Goal: Task Accomplishment & Management: Use online tool/utility

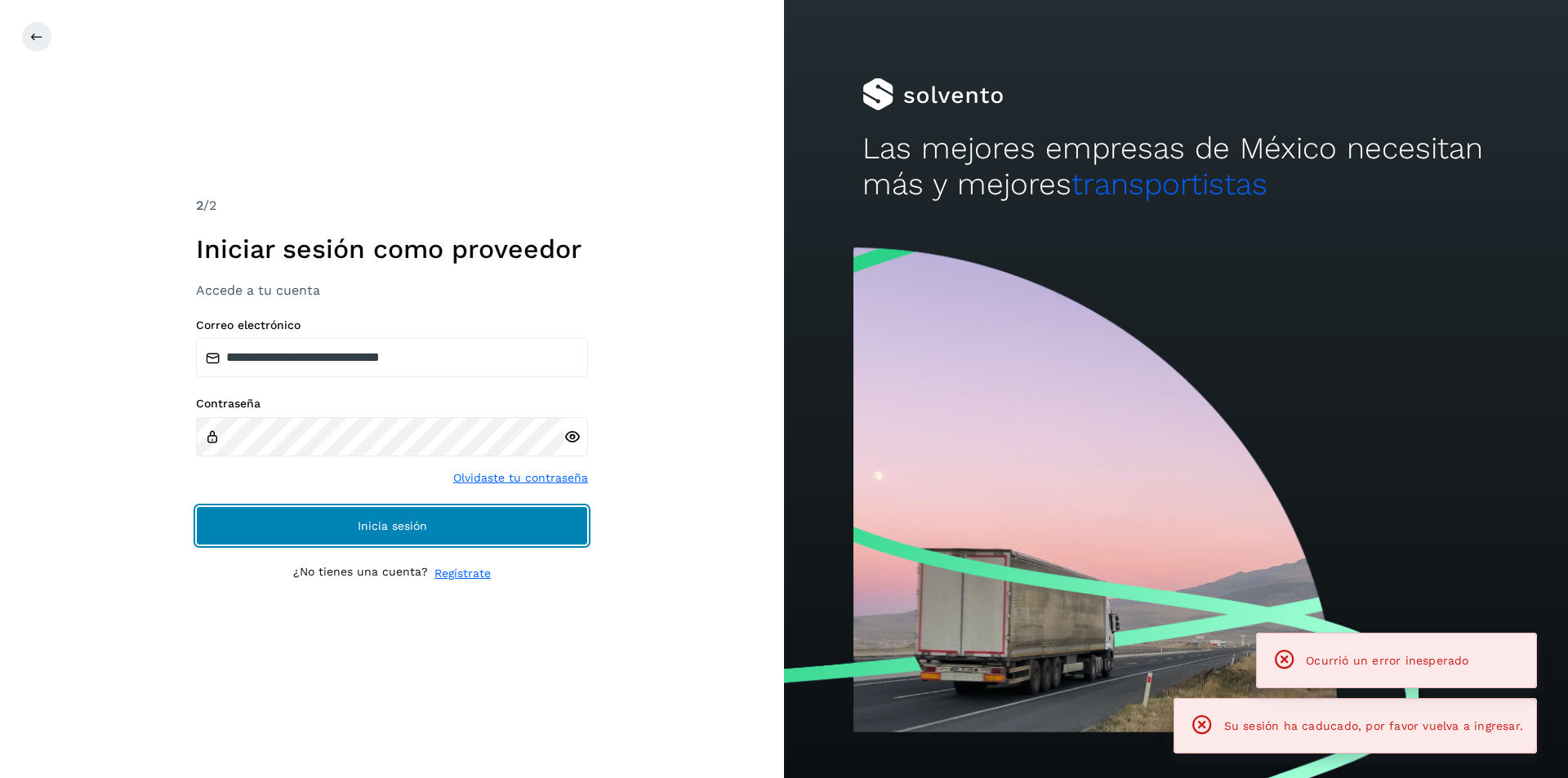
click at [473, 541] on button "Inicia sesión" at bounding box center [392, 526] width 392 height 39
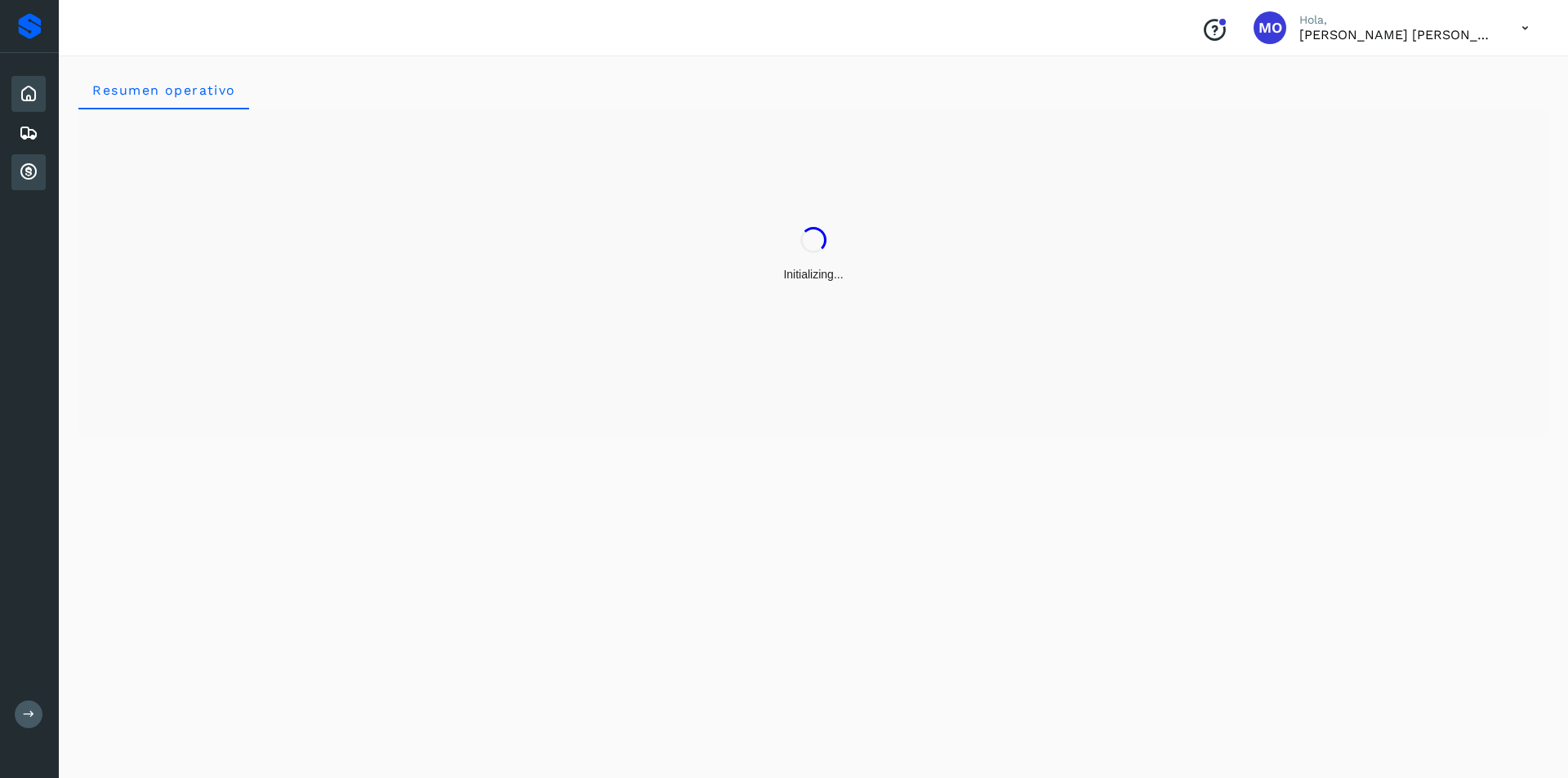
click at [27, 170] on icon at bounding box center [28, 172] width 19 height 19
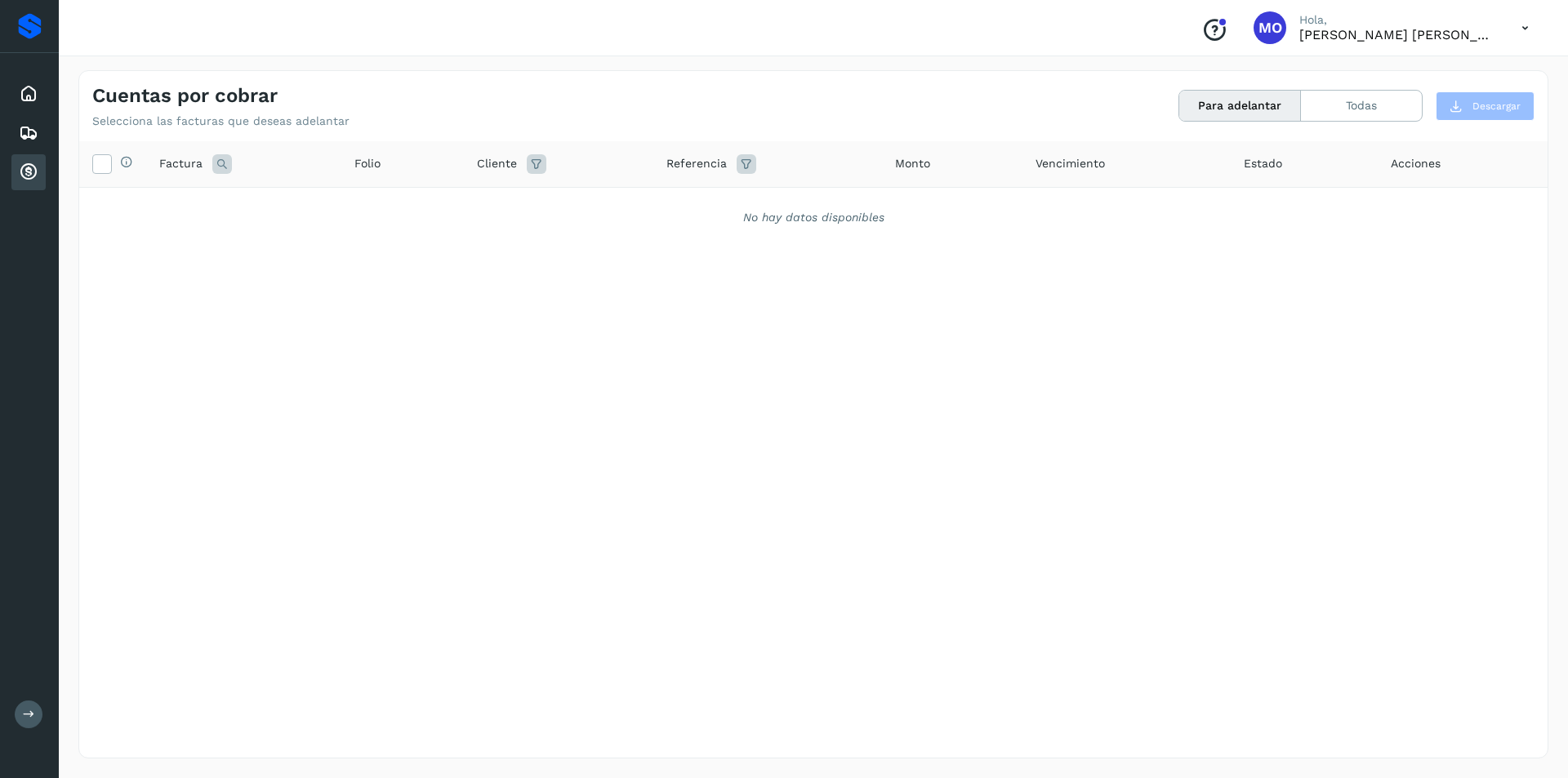
click at [1245, 106] on button "Para adelantar" at bounding box center [1239, 106] width 122 height 30
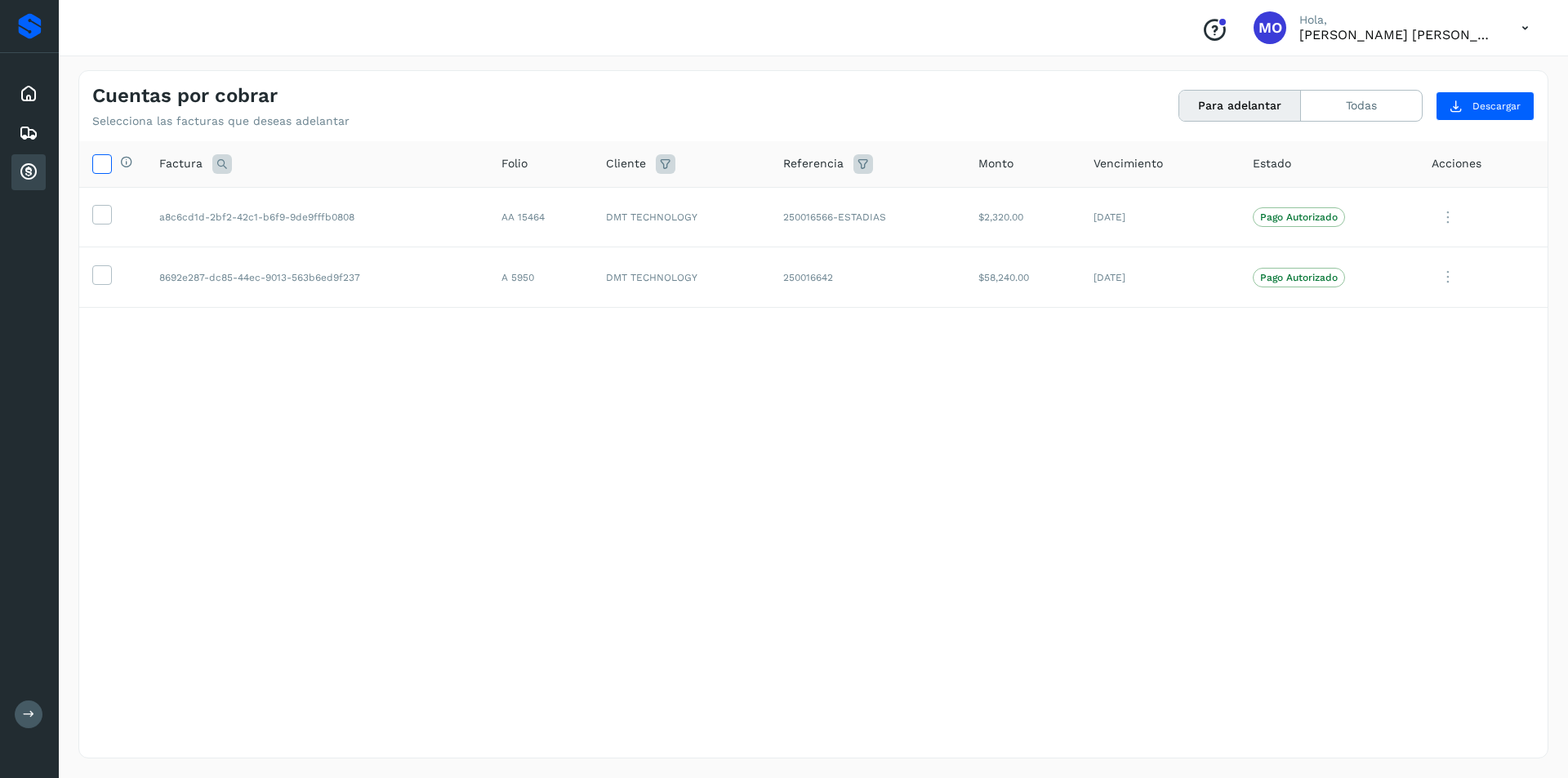
click at [94, 163] on icon at bounding box center [101, 163] width 17 height 17
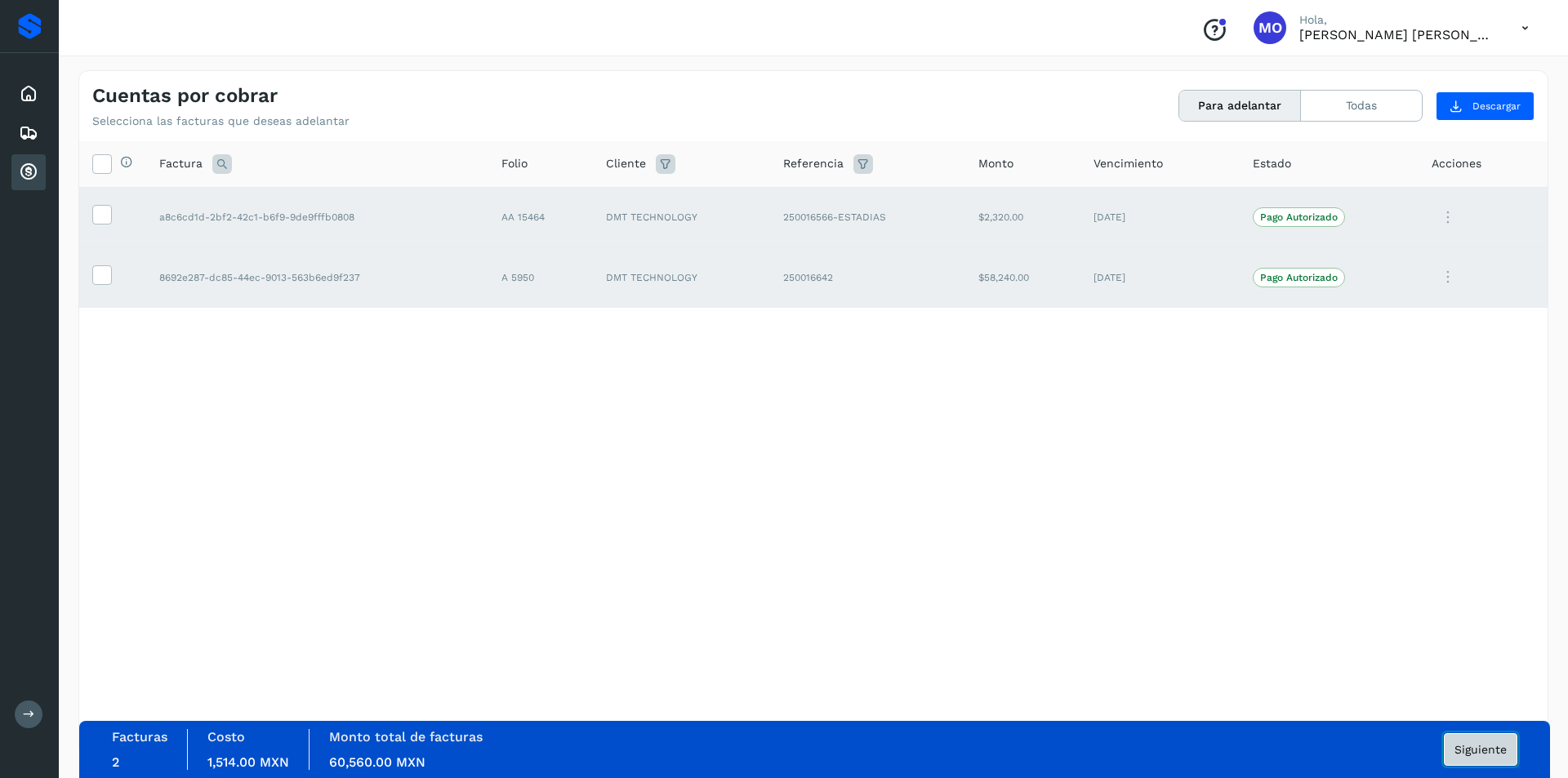
click at [1480, 753] on span "Siguiente" at bounding box center [1480, 749] width 52 height 12
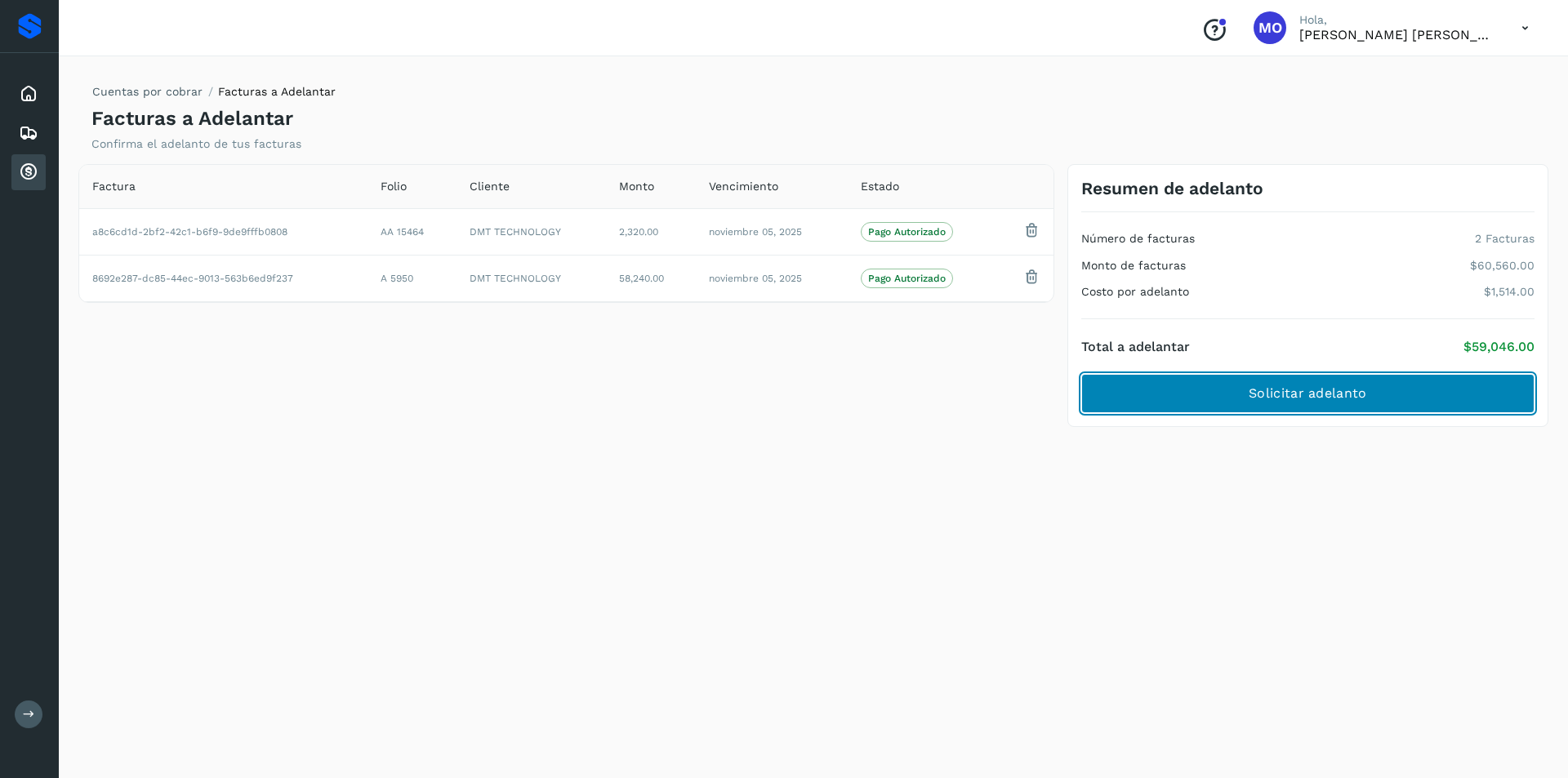
click at [1281, 402] on span "Solicitar adelanto" at bounding box center [1307, 393] width 117 height 18
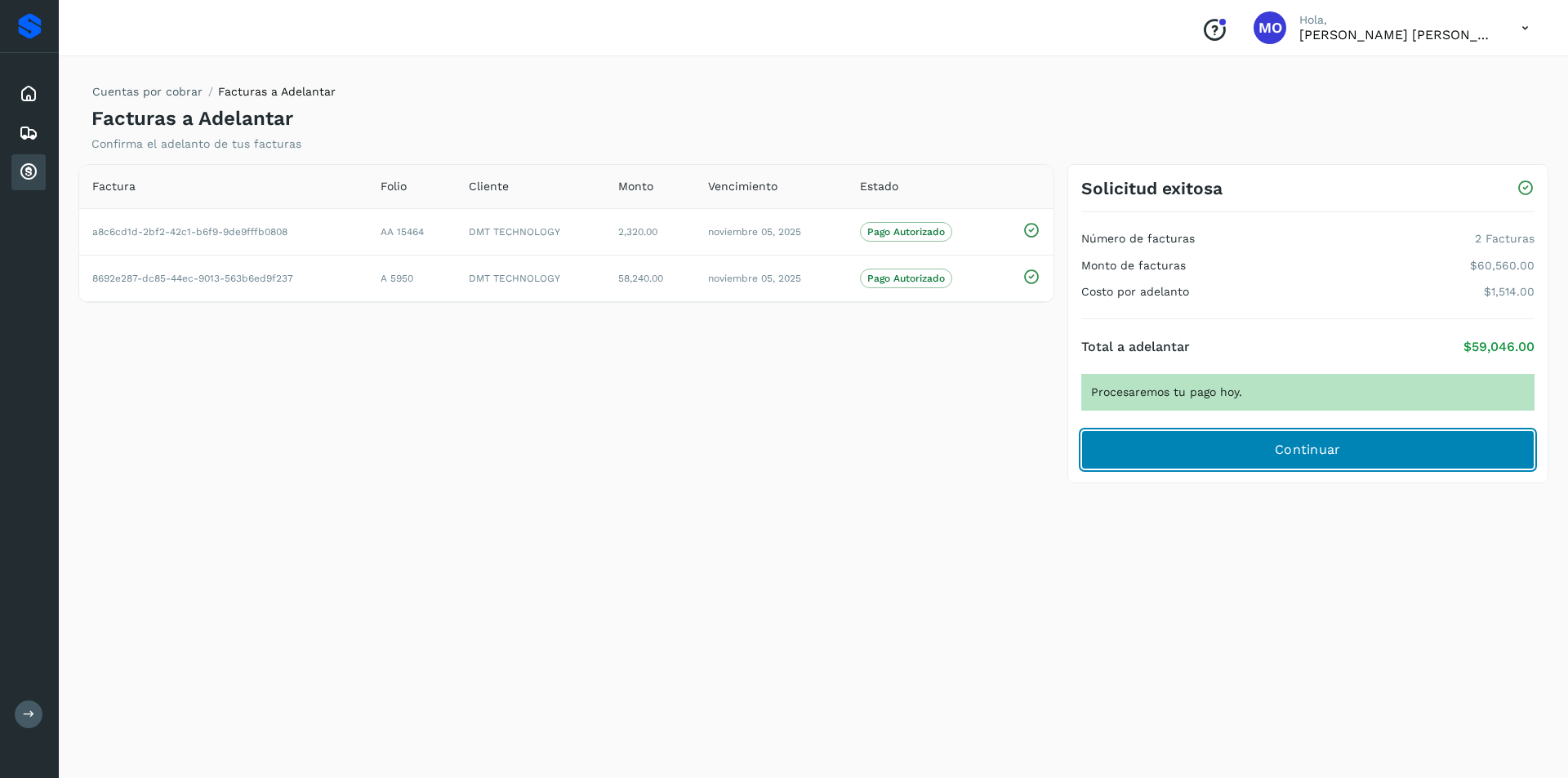
click at [1396, 452] on button "Continuar" at bounding box center [1307, 449] width 454 height 39
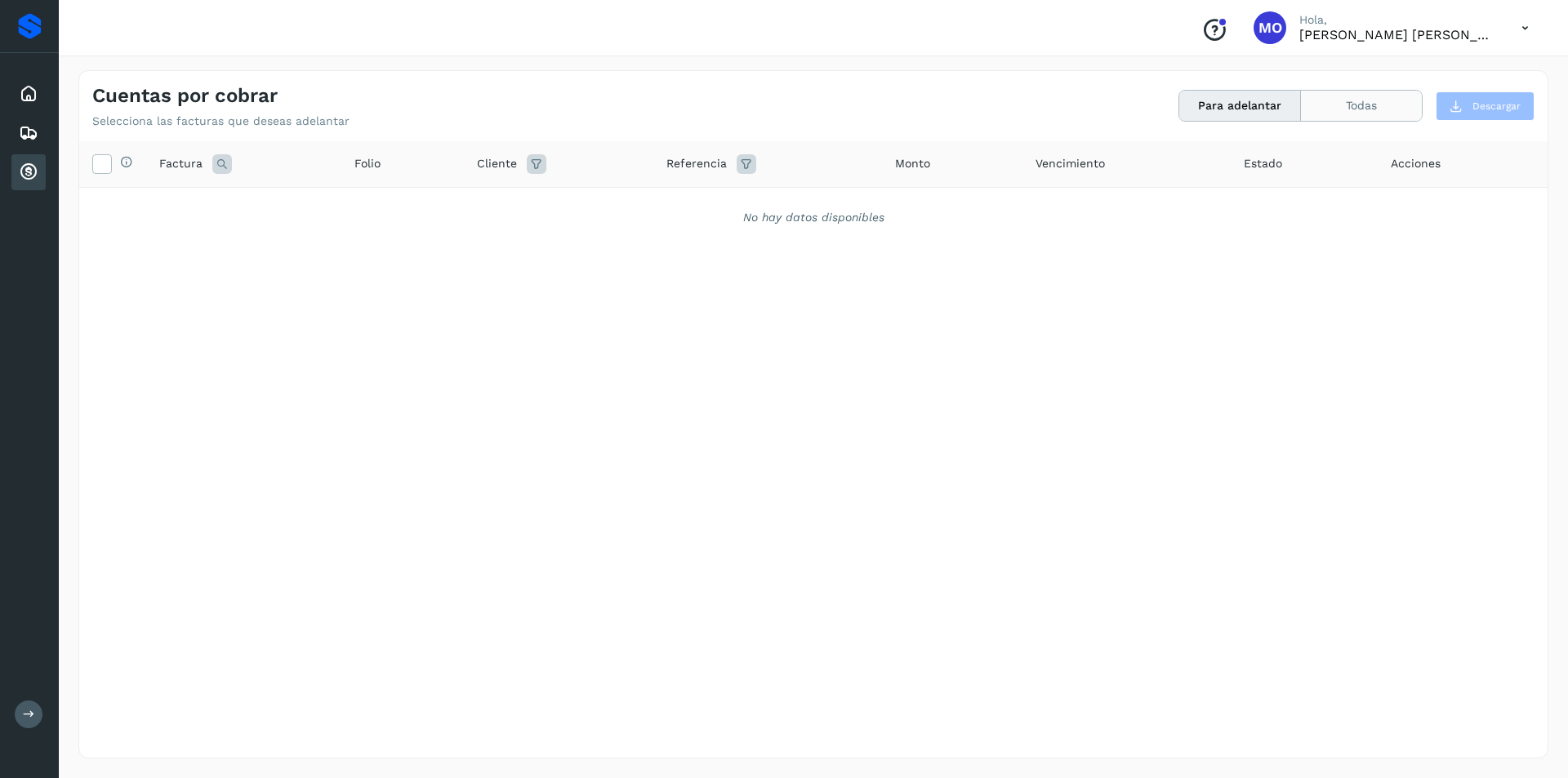
click at [1398, 112] on button "Todas" at bounding box center [1361, 106] width 121 height 30
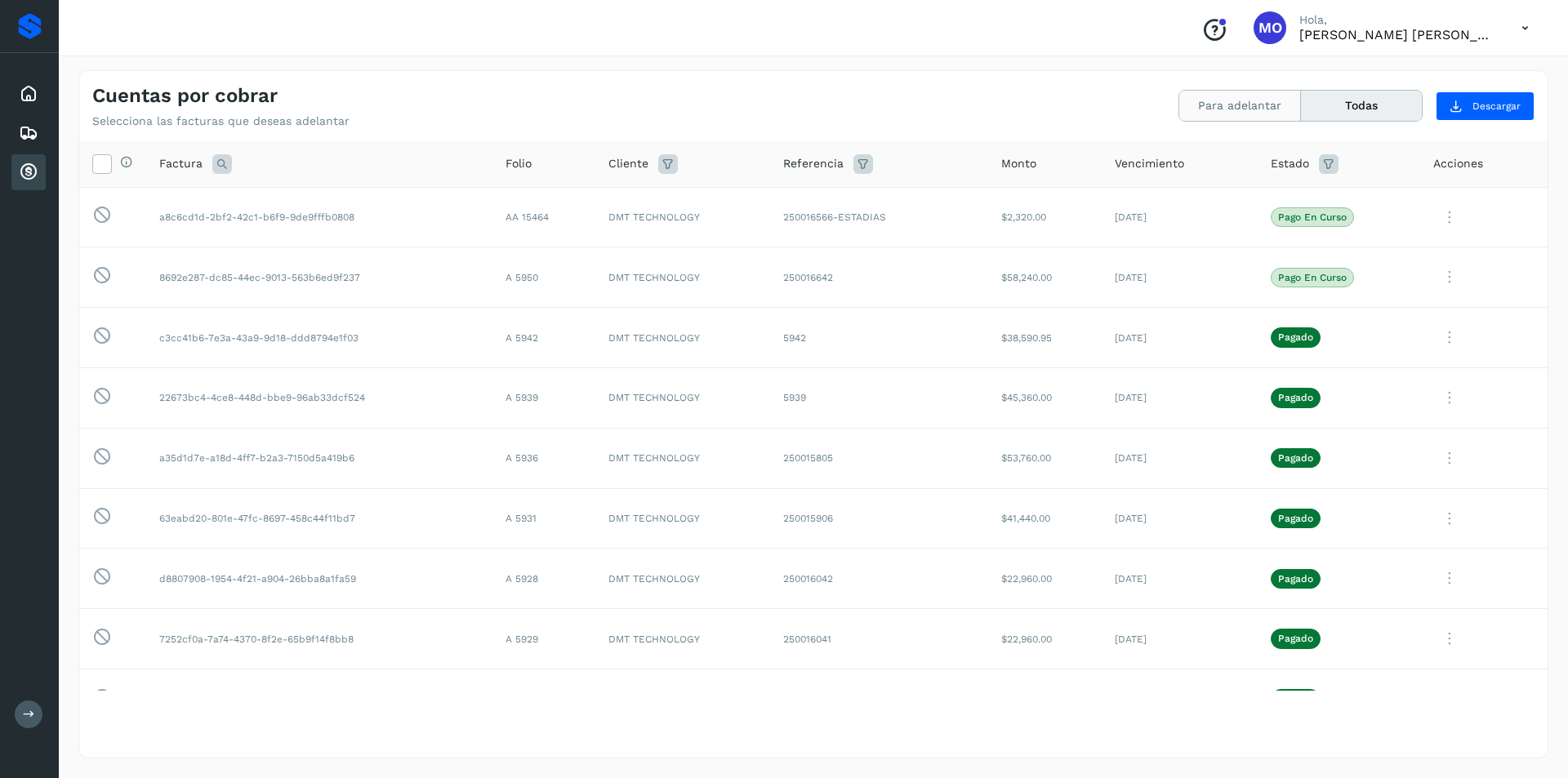
click at [1212, 99] on button "Para adelantar" at bounding box center [1239, 106] width 122 height 30
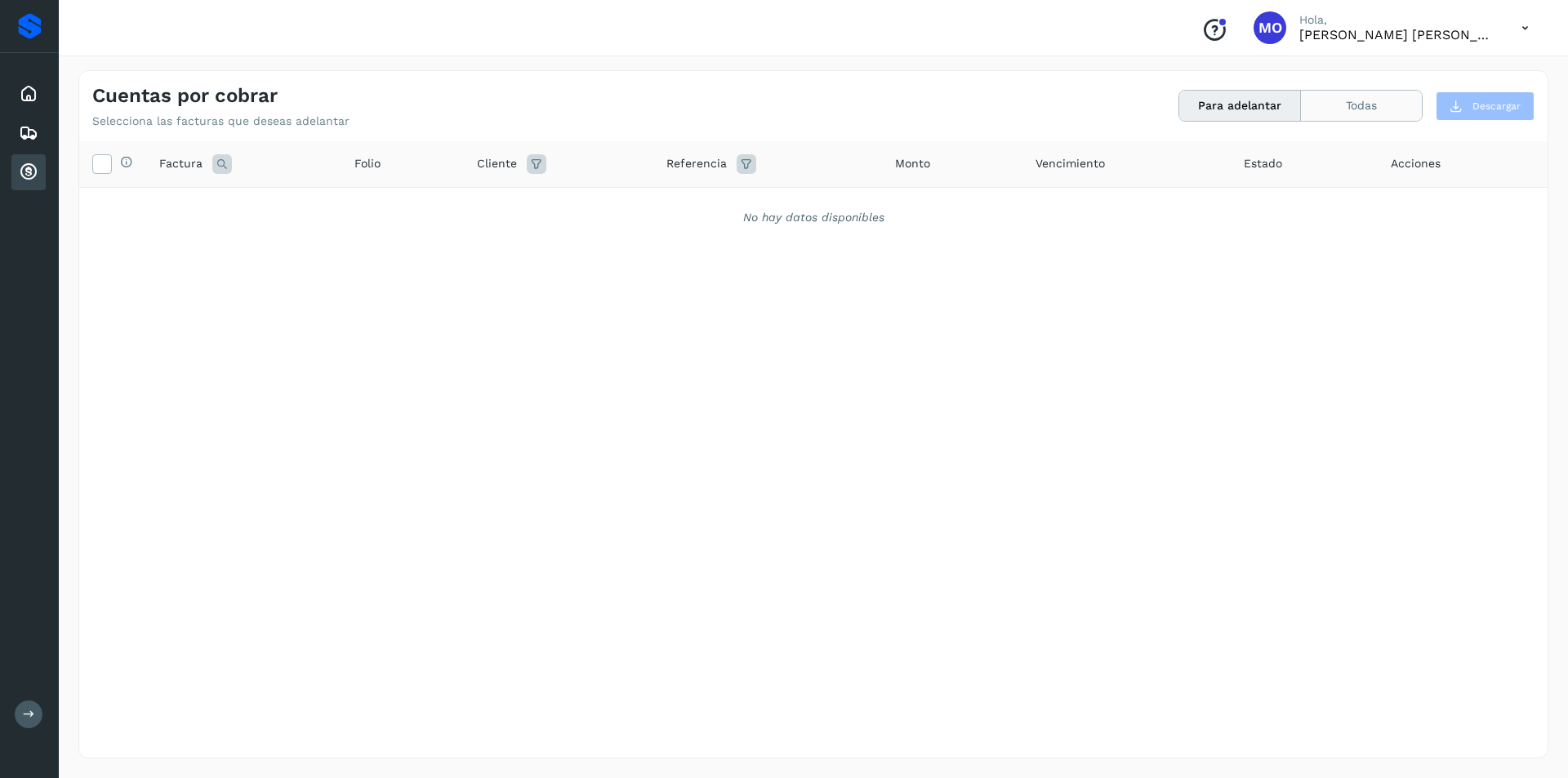
click at [1377, 106] on button "Todas" at bounding box center [1361, 106] width 121 height 30
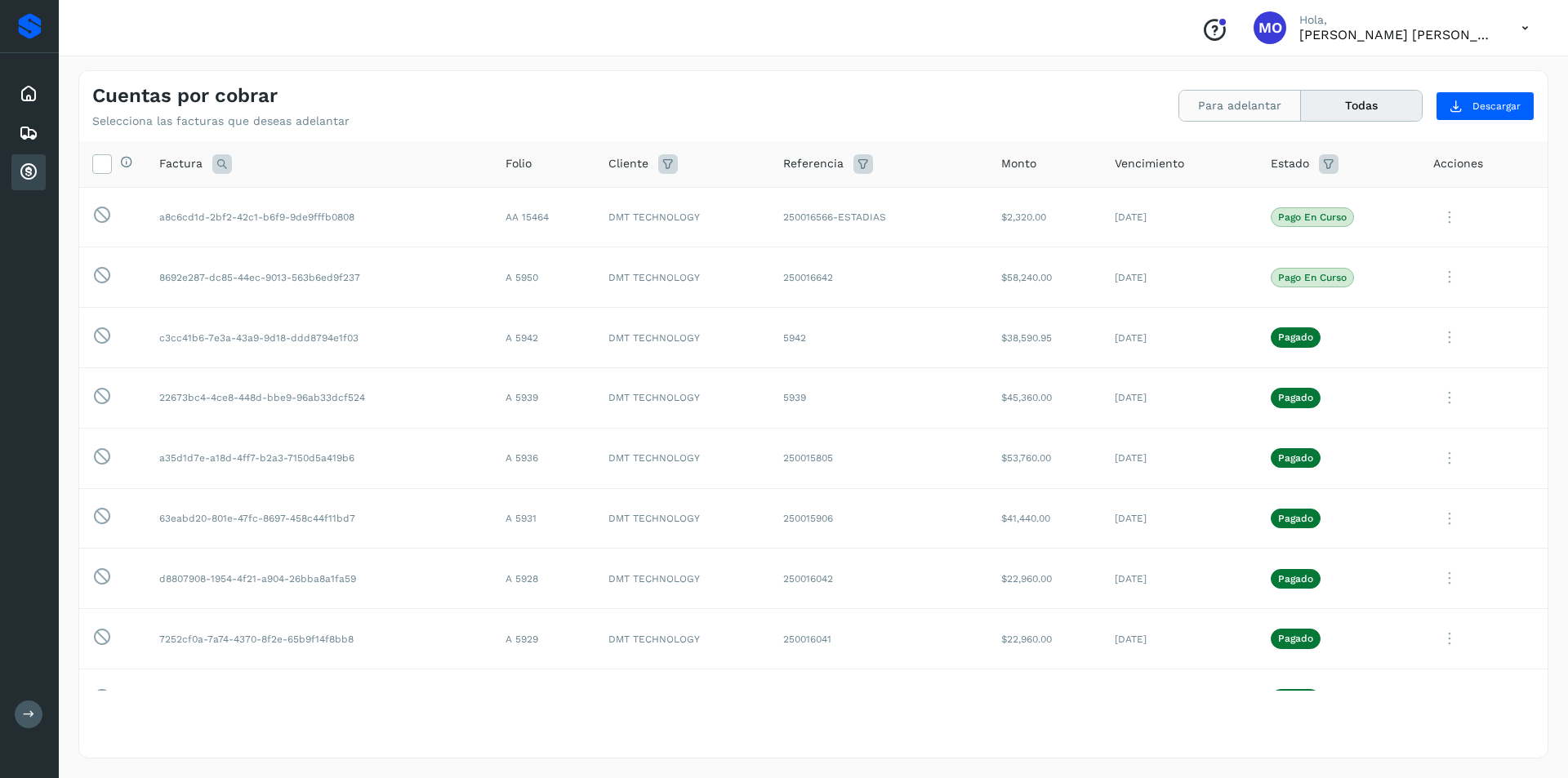
click at [1290, 111] on button "Para adelantar" at bounding box center [1239, 106] width 122 height 30
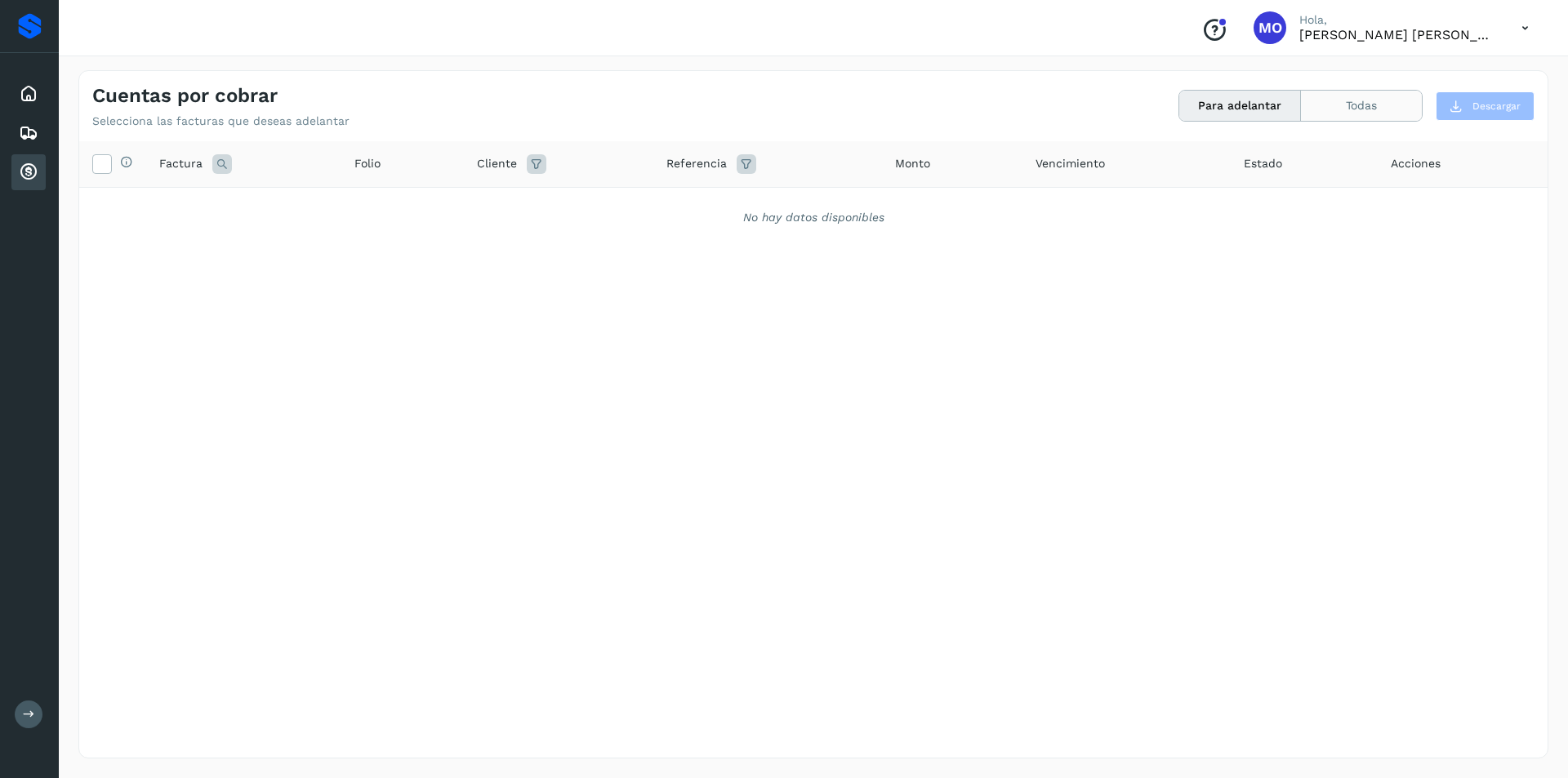
click at [1373, 91] on button "Todas" at bounding box center [1361, 106] width 121 height 30
click at [1525, 28] on icon at bounding box center [1525, 29] width 34 height 34
click at [1482, 75] on div "Cerrar sesión" at bounding box center [1444, 73] width 195 height 31
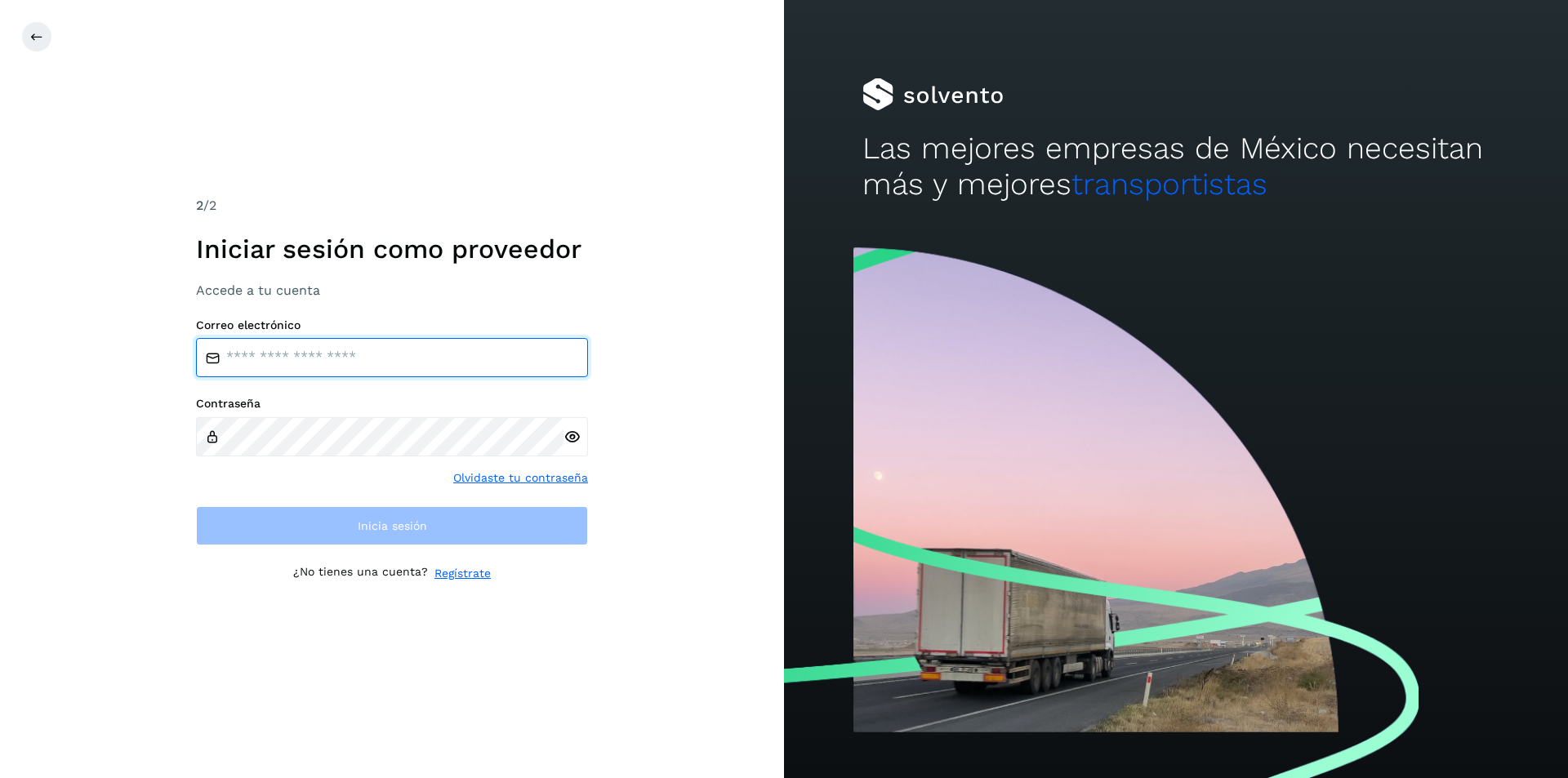
type input "**********"
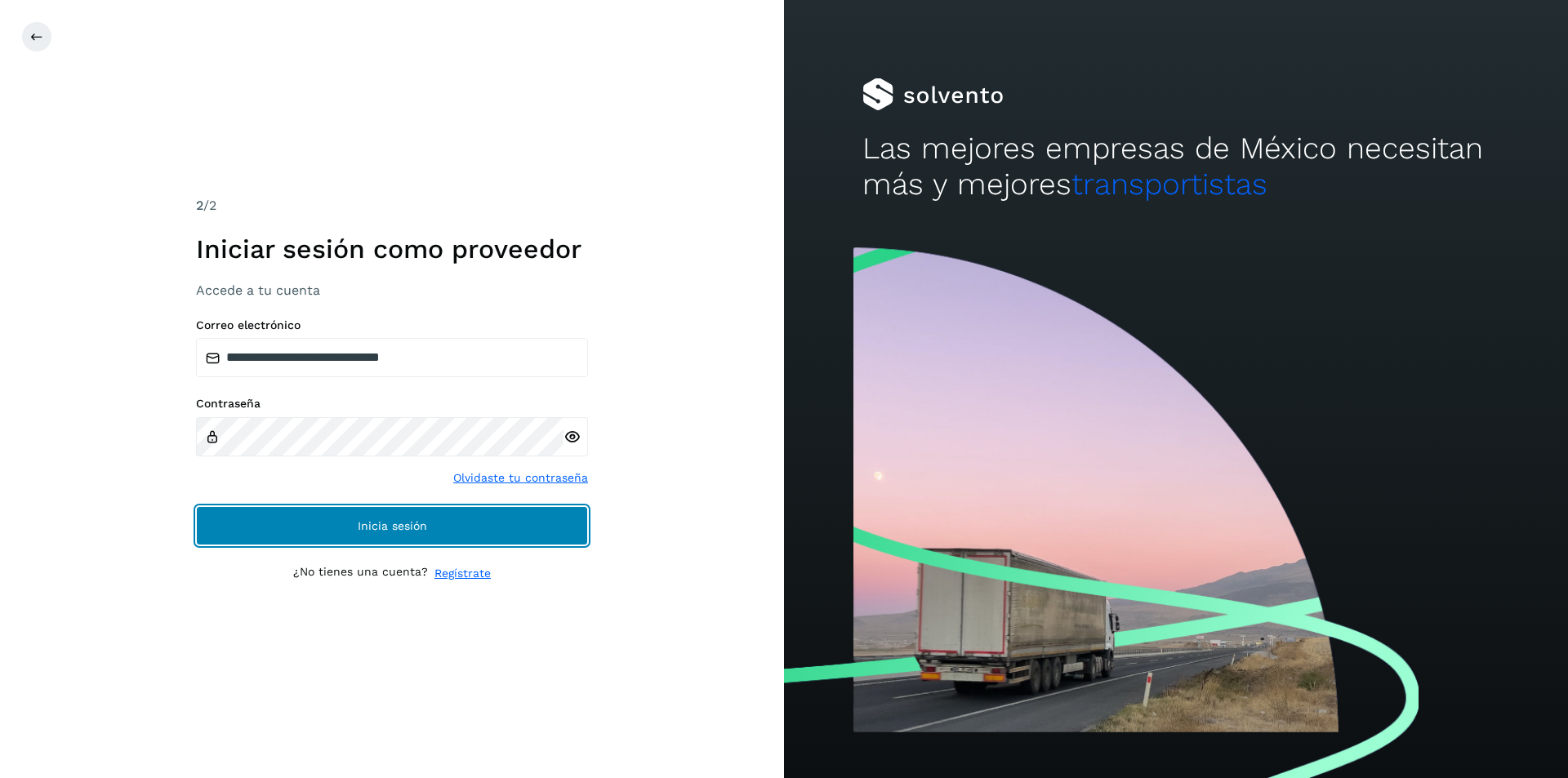
click at [416, 529] on span "Inicia sesión" at bounding box center [392, 526] width 70 height 12
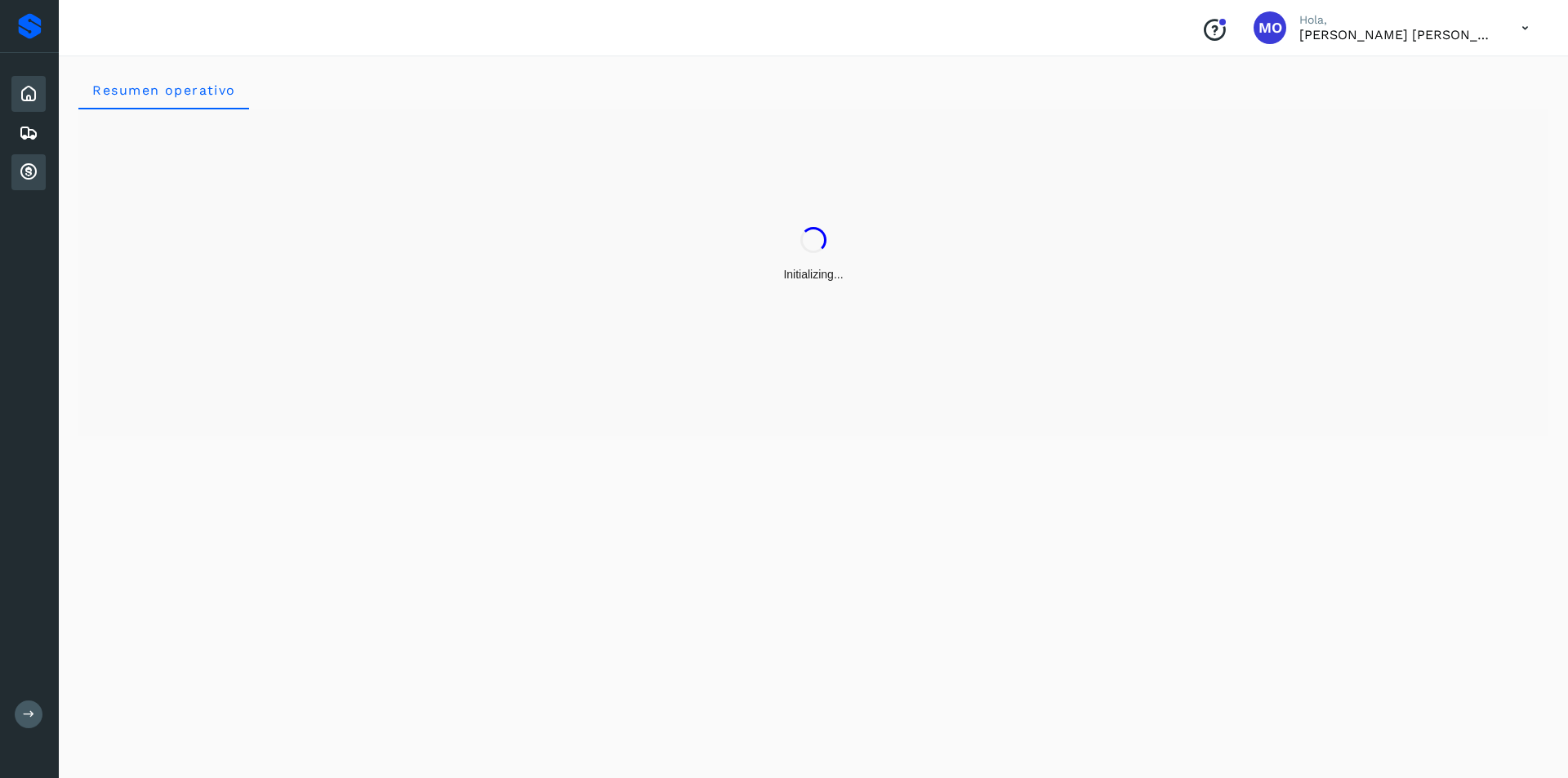
click at [23, 169] on icon at bounding box center [28, 172] width 19 height 19
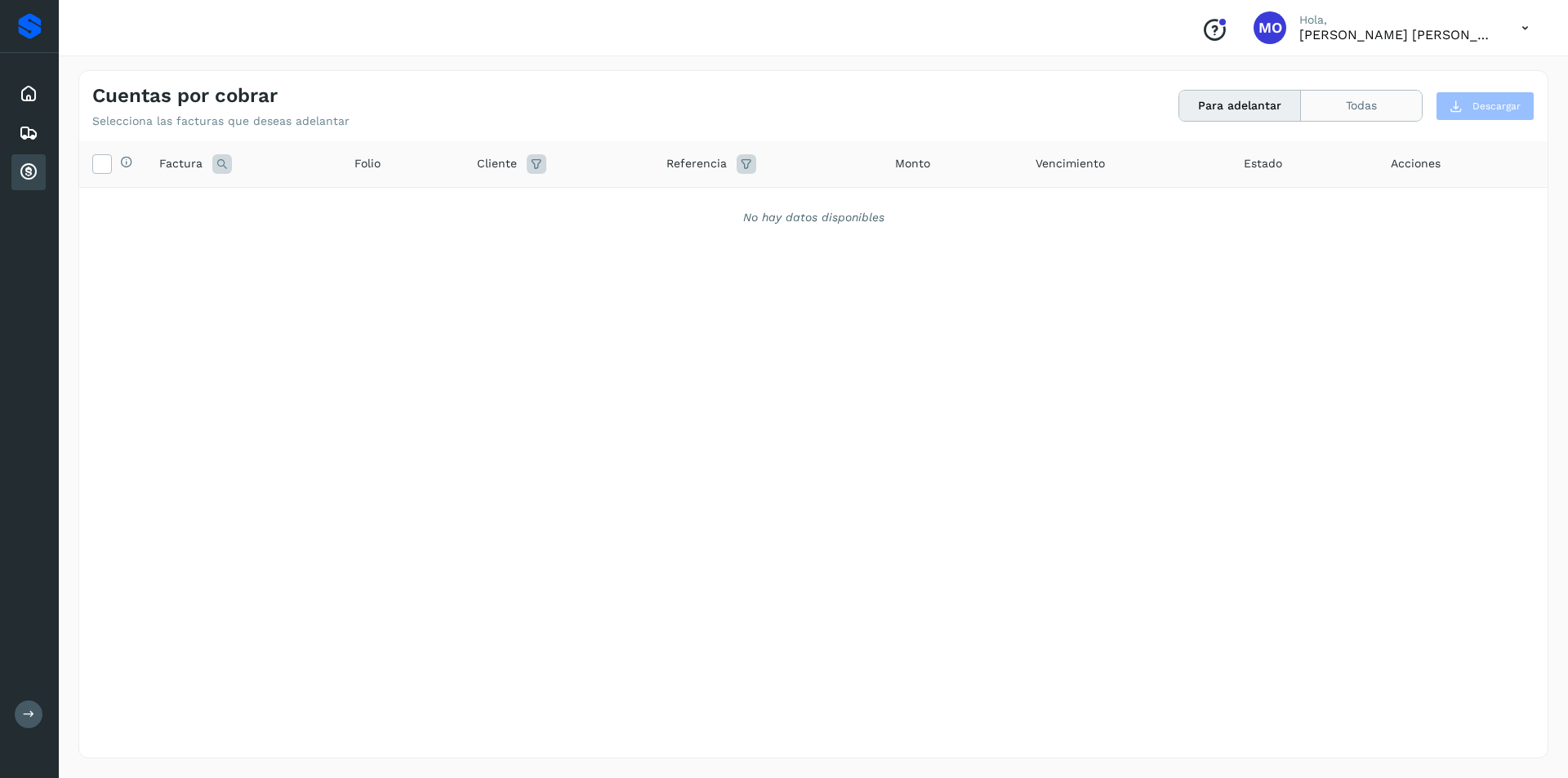
click at [1360, 106] on button "Todas" at bounding box center [1361, 106] width 121 height 30
click at [1529, 28] on icon at bounding box center [1525, 29] width 34 height 34
click at [1482, 76] on div "Cerrar sesión" at bounding box center [1444, 73] width 195 height 31
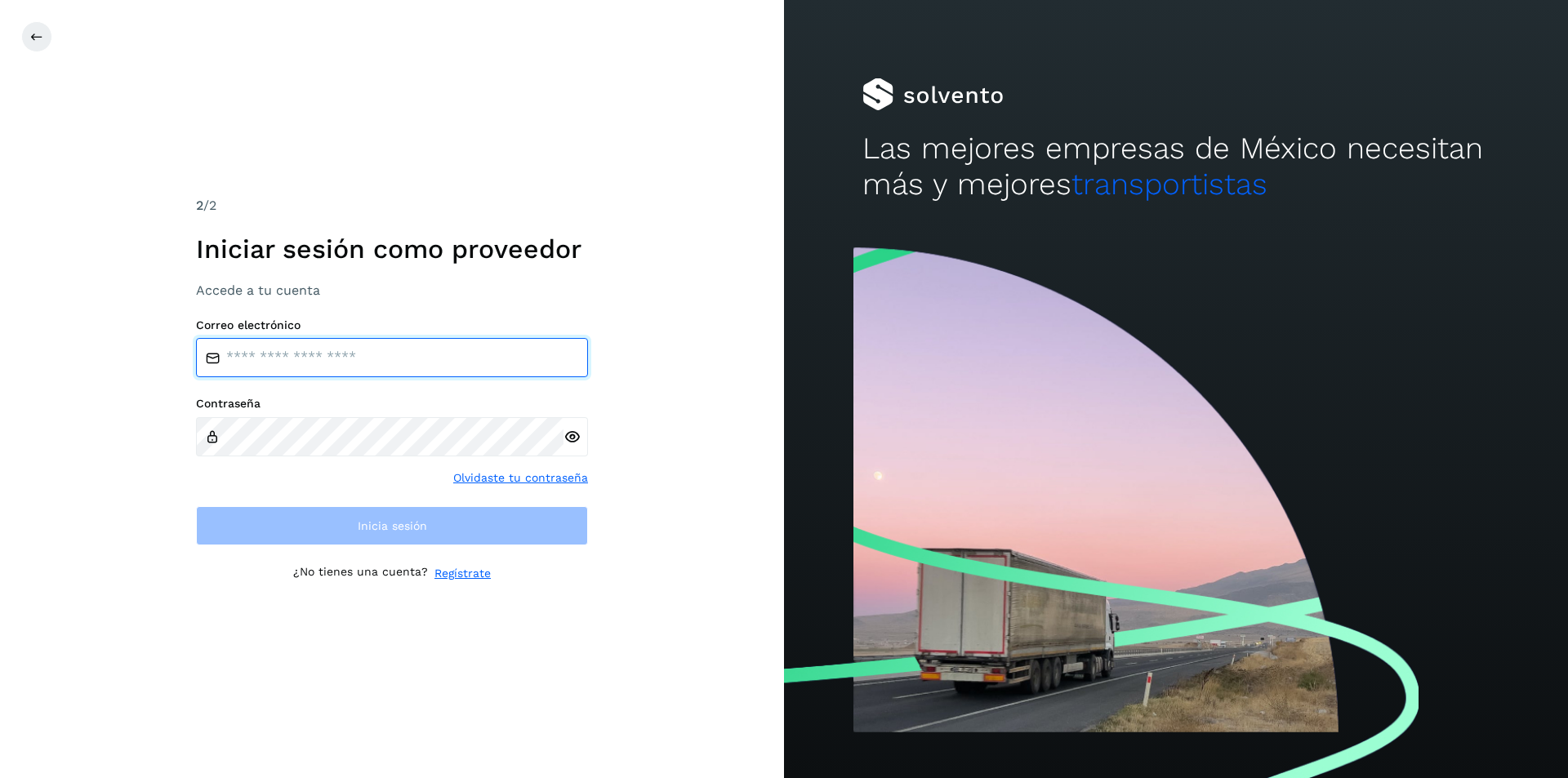
type input "**********"
